Goal: Find specific page/section: Find specific page/section

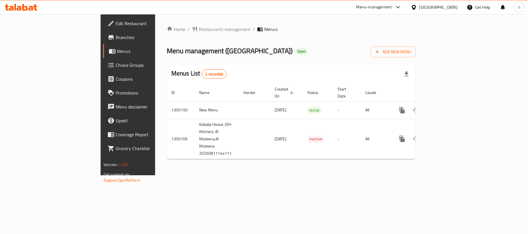
click at [437, 7] on div "[GEOGRAPHIC_DATA]" at bounding box center [438, 7] width 38 height 6
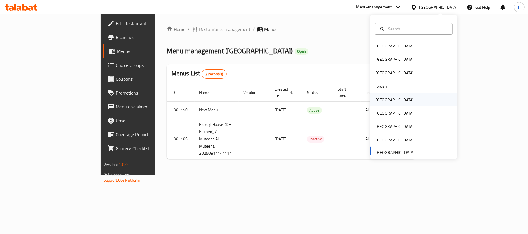
click at [385, 101] on div "[GEOGRAPHIC_DATA]" at bounding box center [395, 99] width 48 height 13
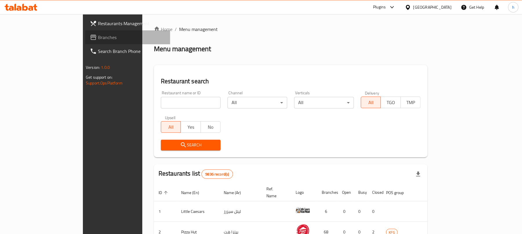
click at [98, 37] on span "Branches" at bounding box center [132, 37] width 68 height 7
